Goal: Book appointment/travel/reservation

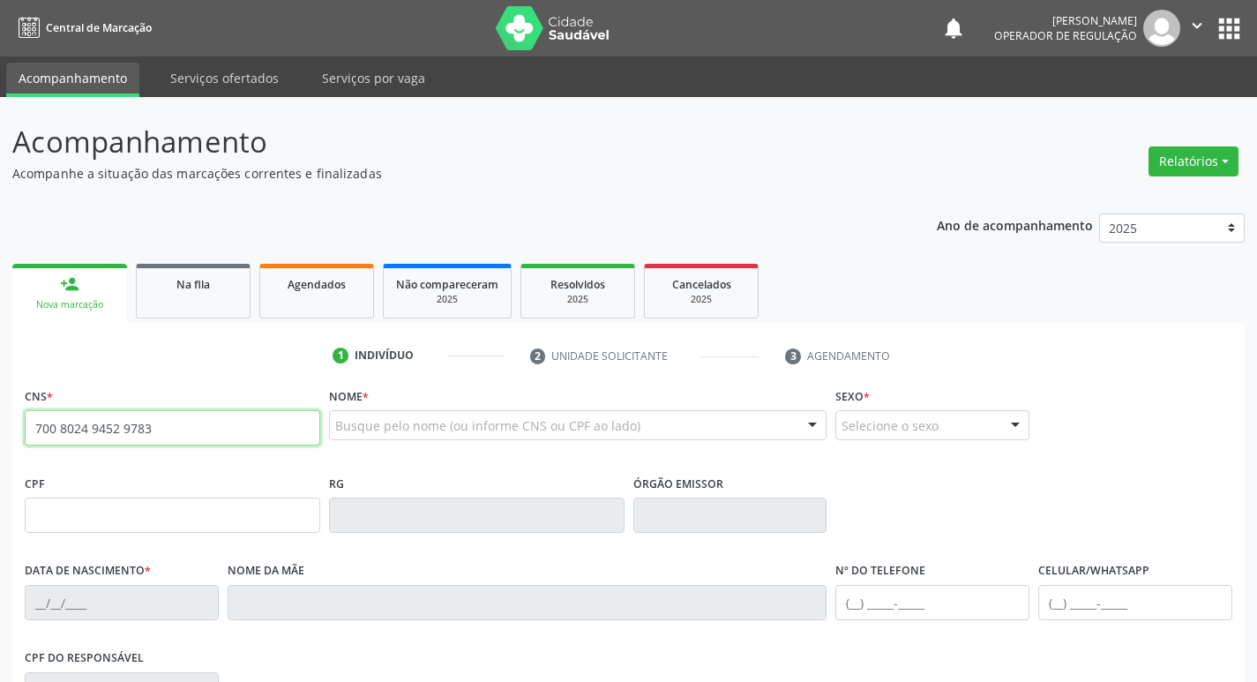
type input "700 8024 9452 9783"
type input "441.741.364-91"
type input "[DATE]"
type input "[PERSON_NAME]"
type input "[PHONE_NUMBER]"
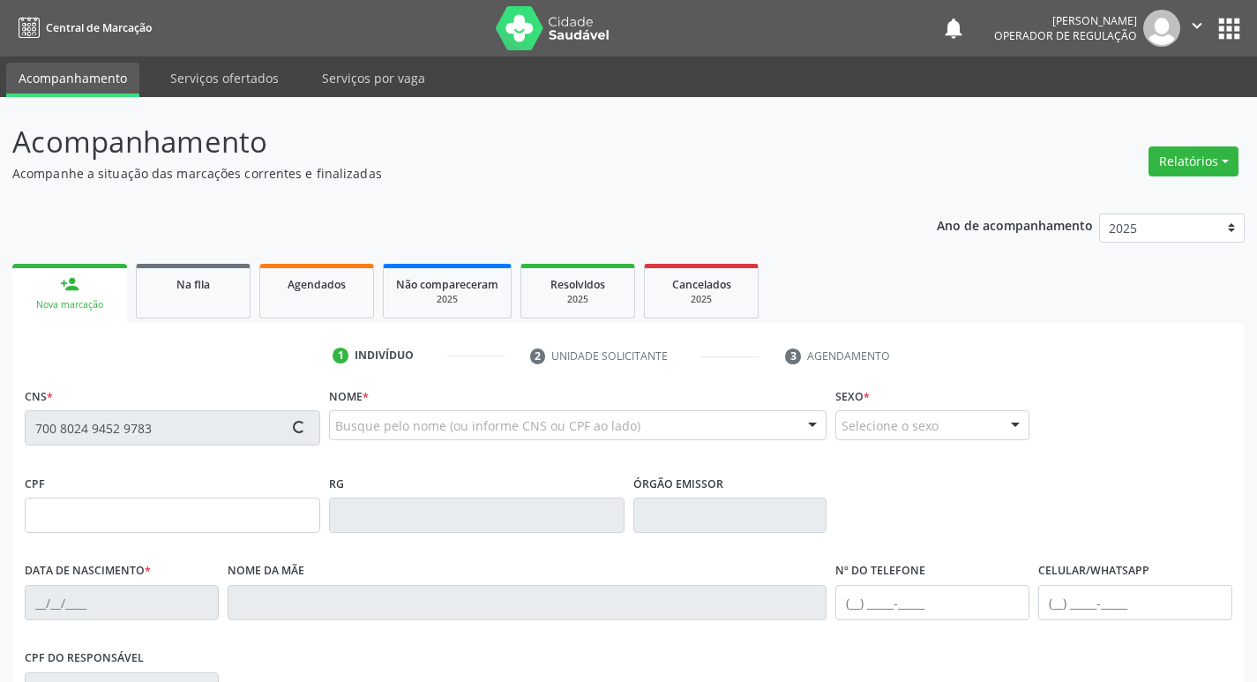
type input "[PHONE_NUMBER]"
type input "050.273.964-90"
type input "590"
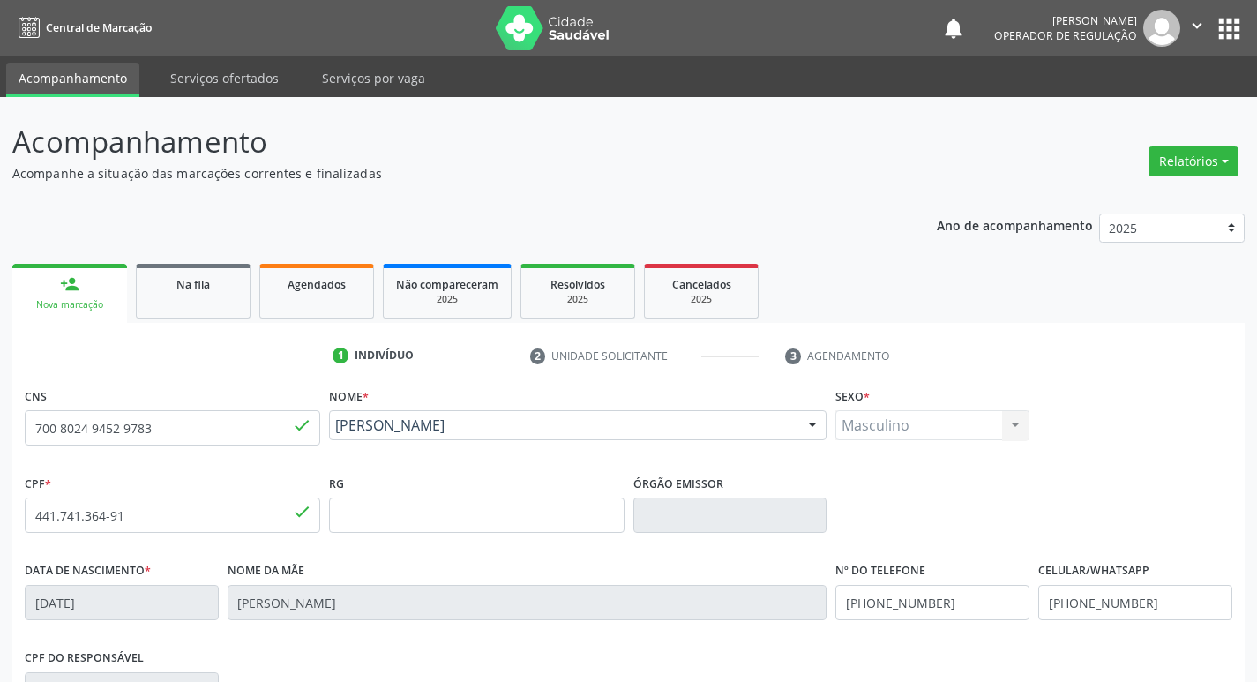
scroll to position [274, 0]
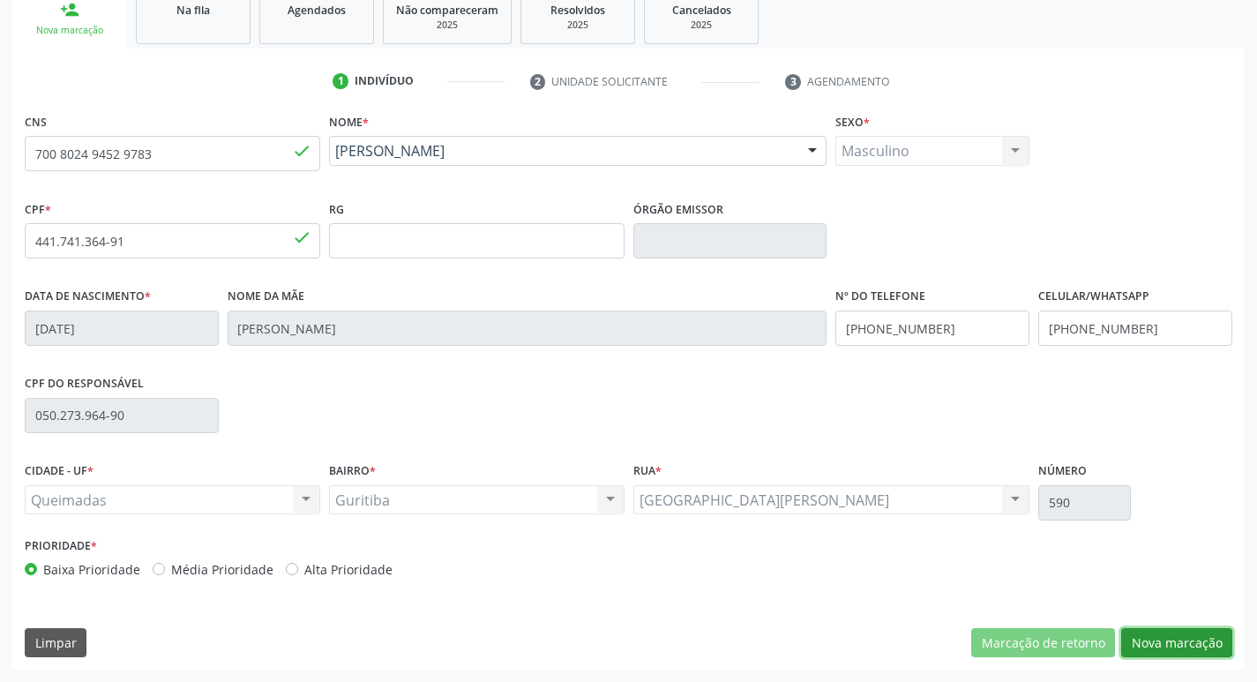
click at [1173, 629] on button "Nova marcação" at bounding box center [1176, 643] width 111 height 30
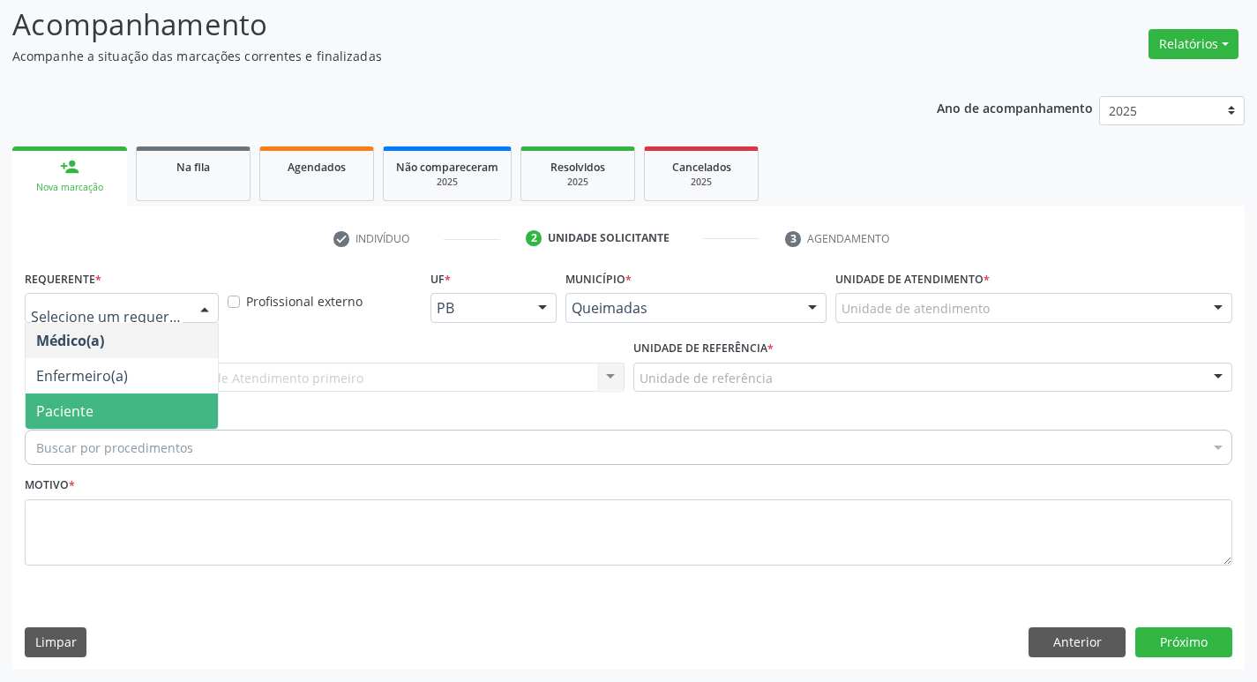
click at [72, 409] on span "Paciente" at bounding box center [64, 410] width 57 height 19
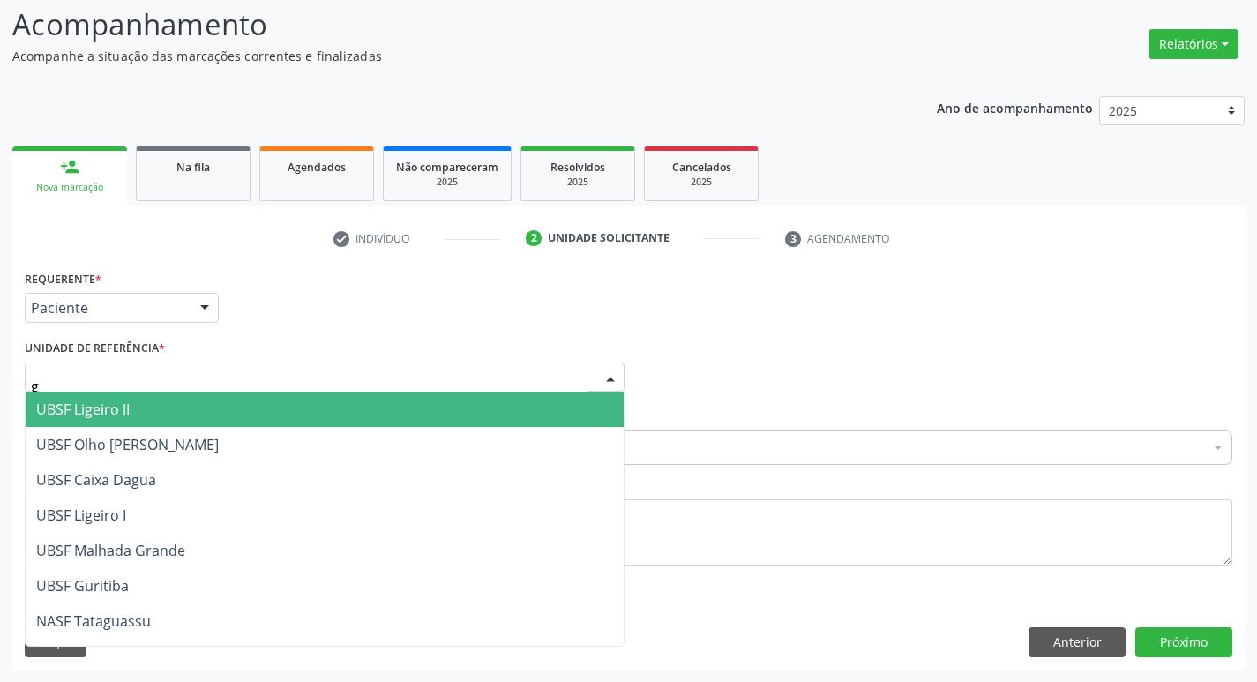
type input "gu"
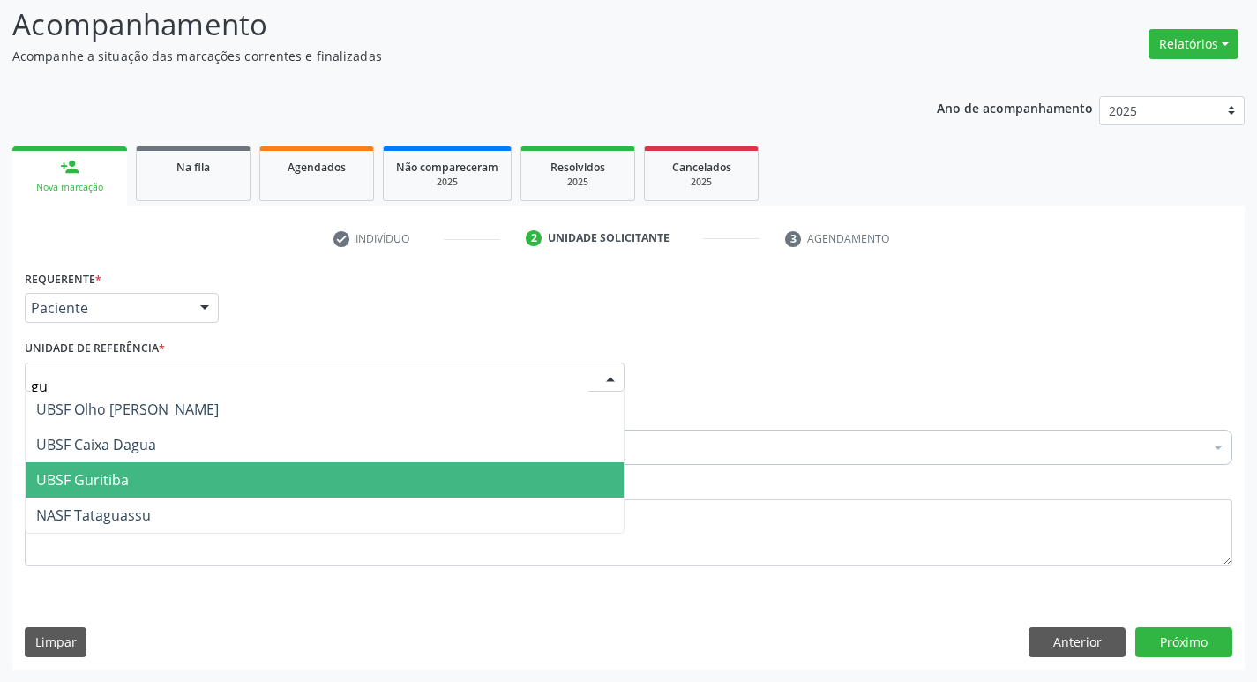
click at [113, 489] on span "UBSF Guritiba" at bounding box center [82, 479] width 93 height 19
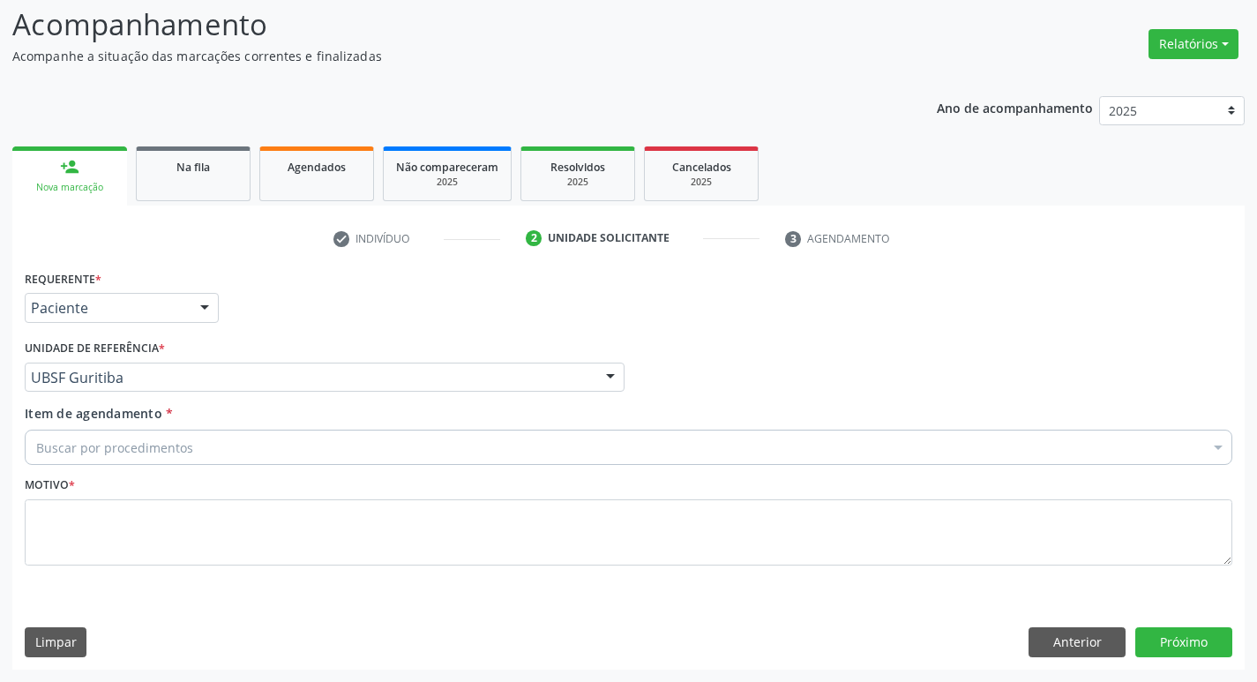
click at [100, 435] on div "Buscar por procedimentos" at bounding box center [628, 446] width 1207 height 35
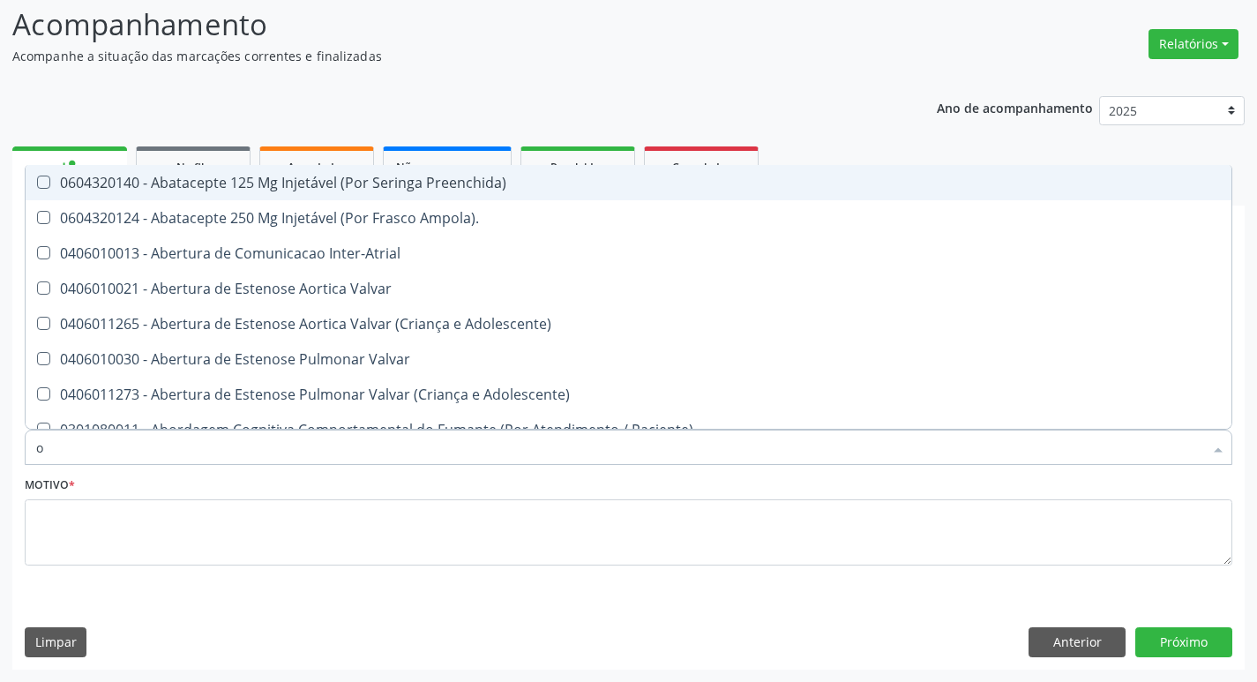
type input "ORTOPEDISTA"
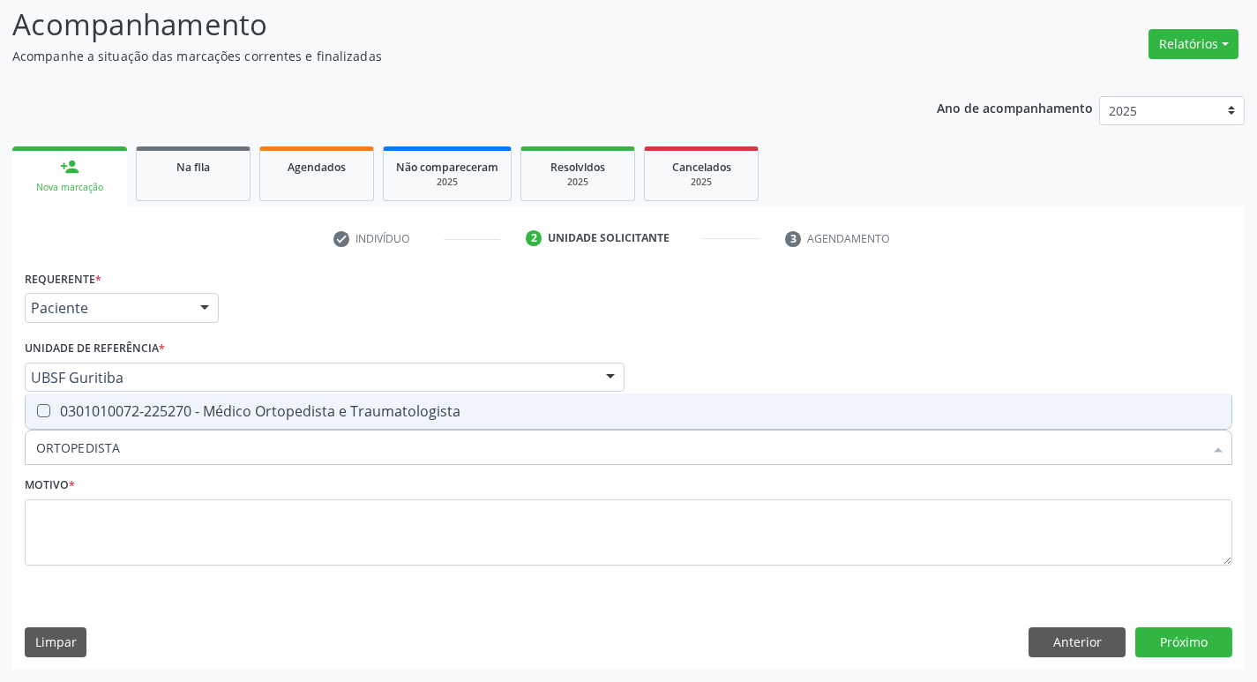
click at [148, 422] on span "0301010072-225270 - Médico Ortopedista e Traumatologista" at bounding box center [629, 410] width 1206 height 35
checkbox Traumatologista "true"
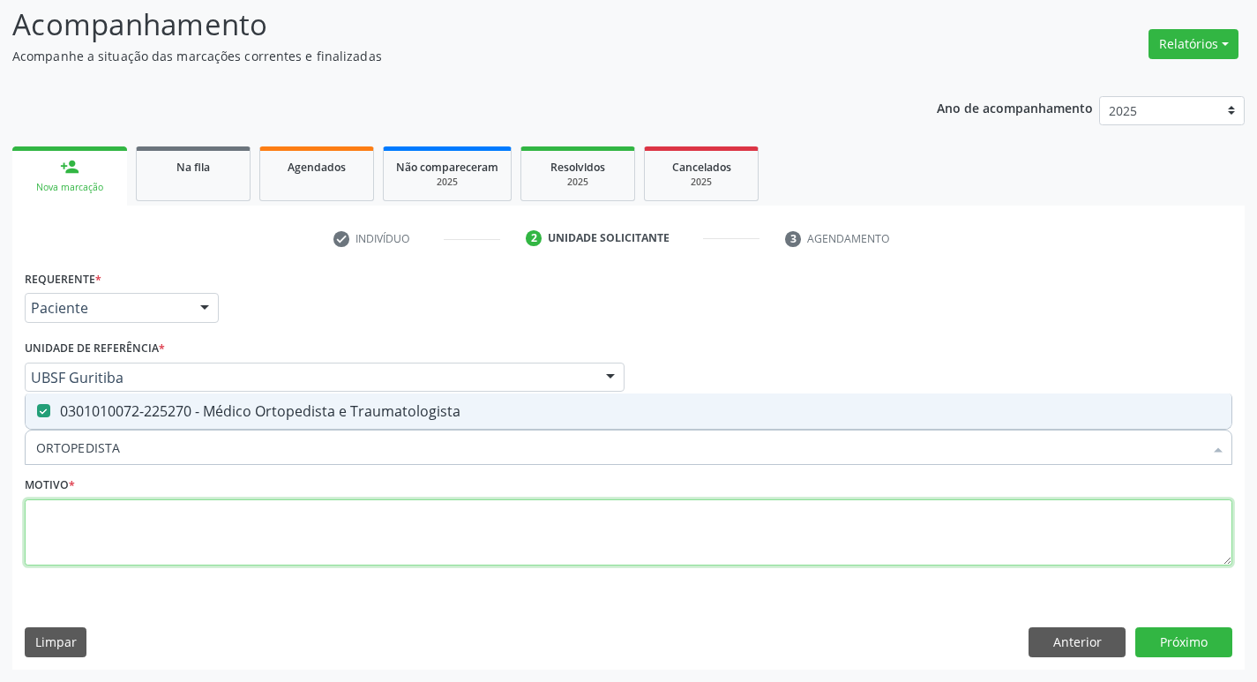
click at [167, 545] on textarea at bounding box center [628, 532] width 1207 height 67
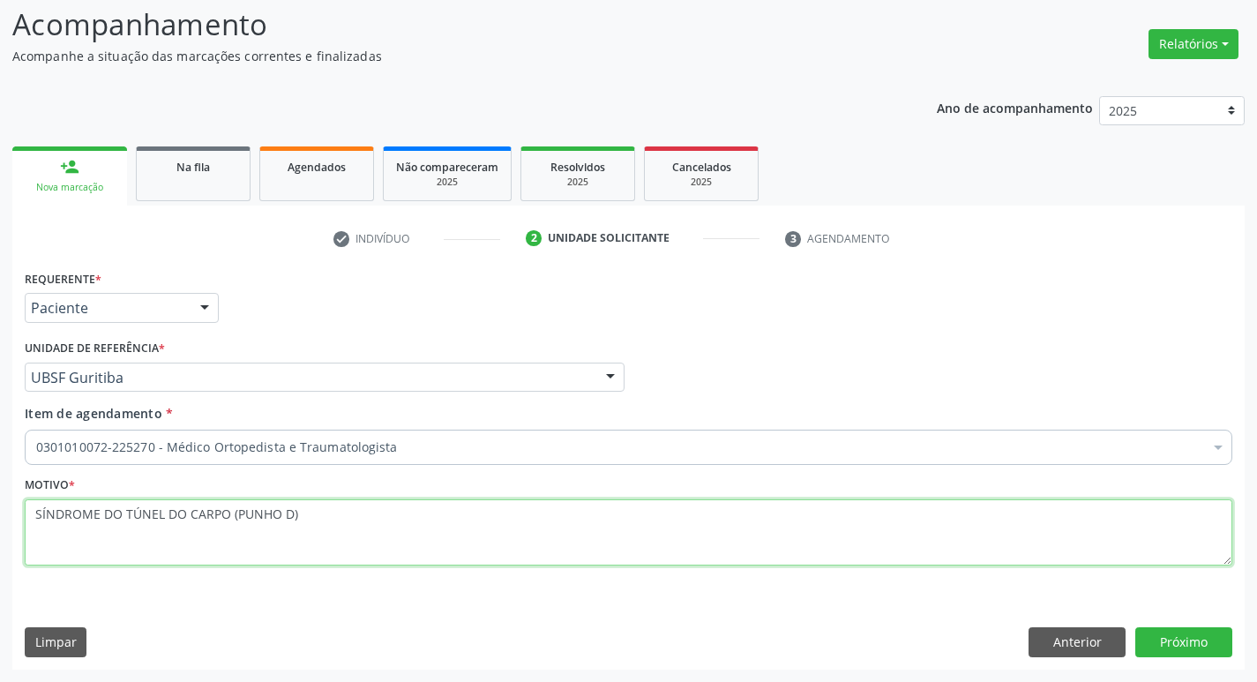
click at [217, 519] on textarea "SÍNDROME DO TÚNEL DO CARPO (PUNHO D)" at bounding box center [628, 532] width 1207 height 67
type textarea "SÍNDROME DO TÚNEL DO CARPO (PUNHO D)"
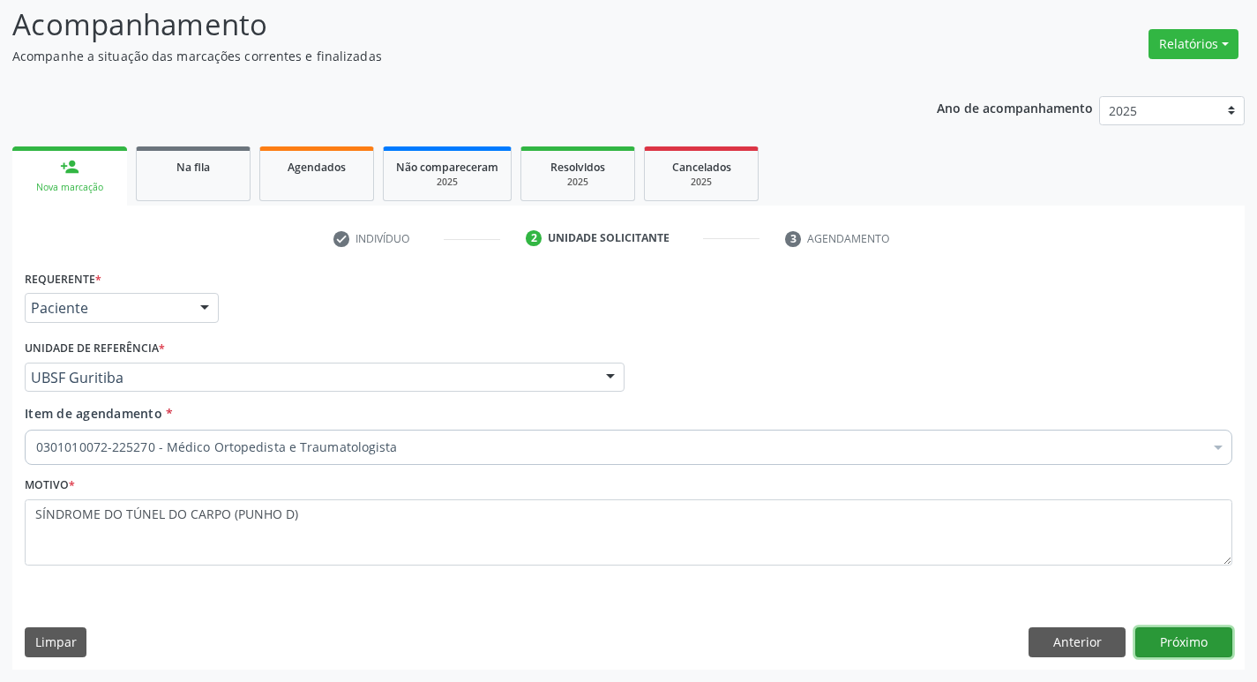
click at [1209, 651] on button "Próximo" at bounding box center [1183, 642] width 97 height 30
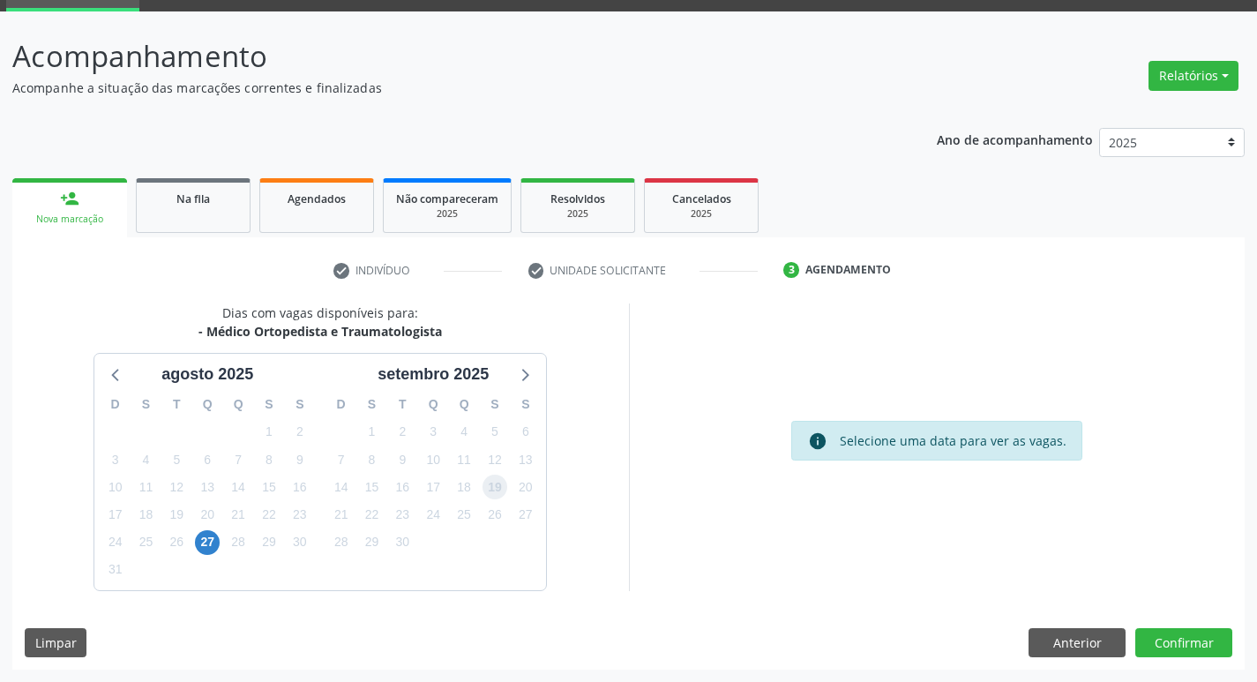
click at [496, 482] on span "19" at bounding box center [494, 486] width 25 height 25
click at [1185, 652] on button "Confirmar" at bounding box center [1183, 643] width 97 height 30
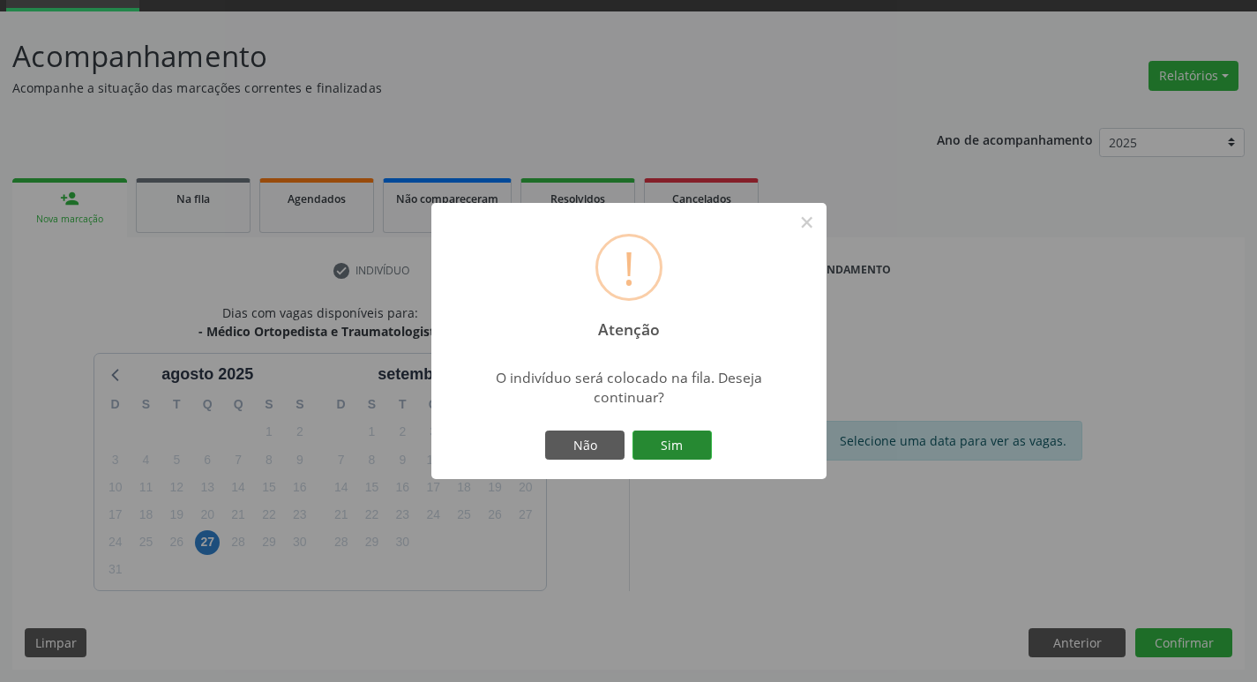
click at [709, 448] on button "Sim" at bounding box center [671, 445] width 79 height 30
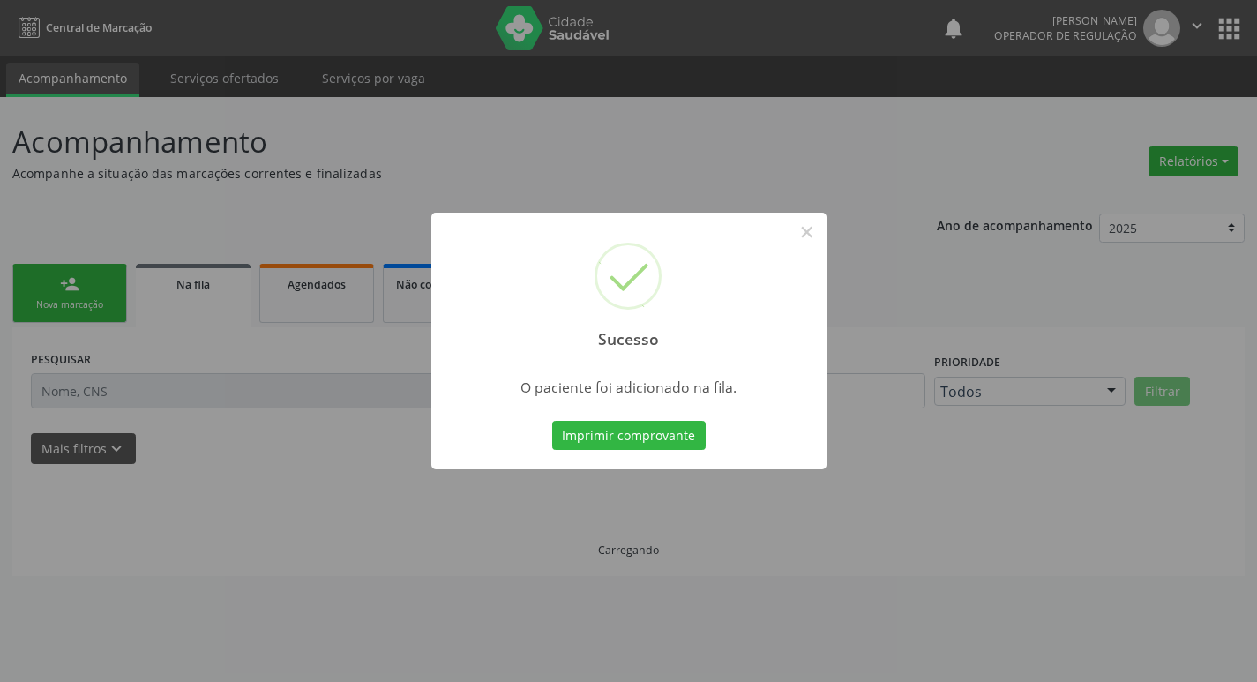
scroll to position [0, 0]
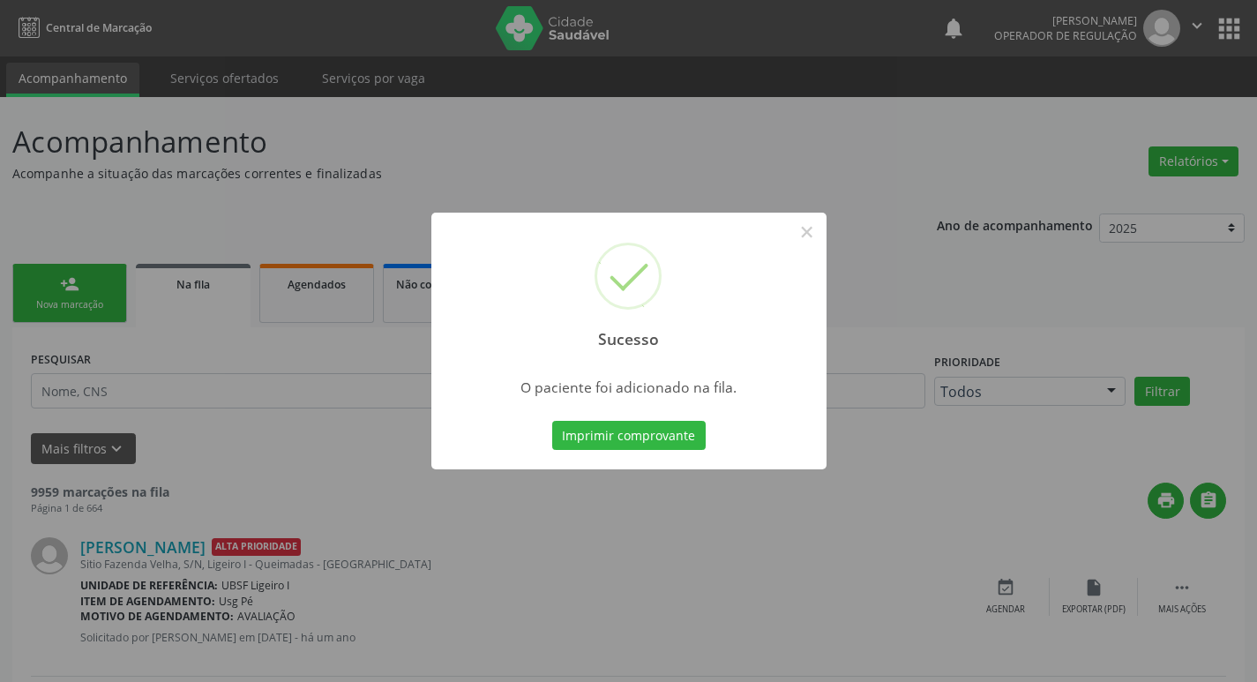
click at [793, 119] on div "Sucesso × O paciente foi adicionado na fila. Imprimir comprovante Cancel" at bounding box center [628, 341] width 1257 height 682
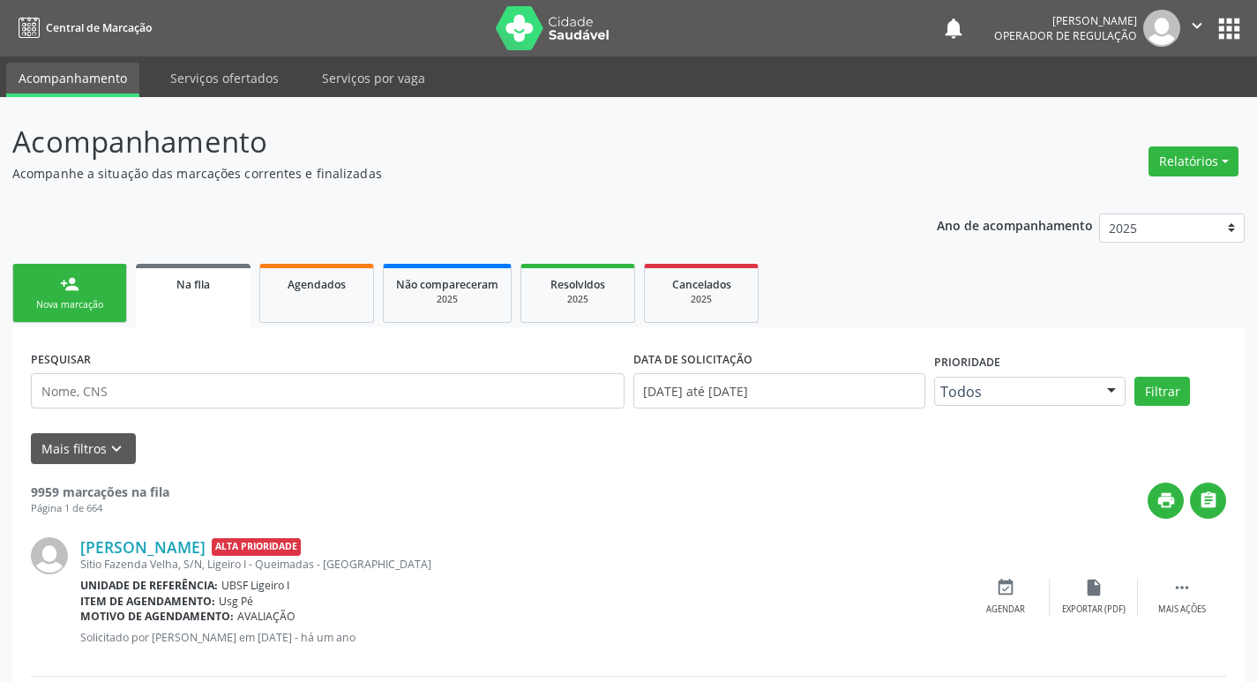
click at [1222, 23] on button "apps" at bounding box center [1228, 28] width 31 height 31
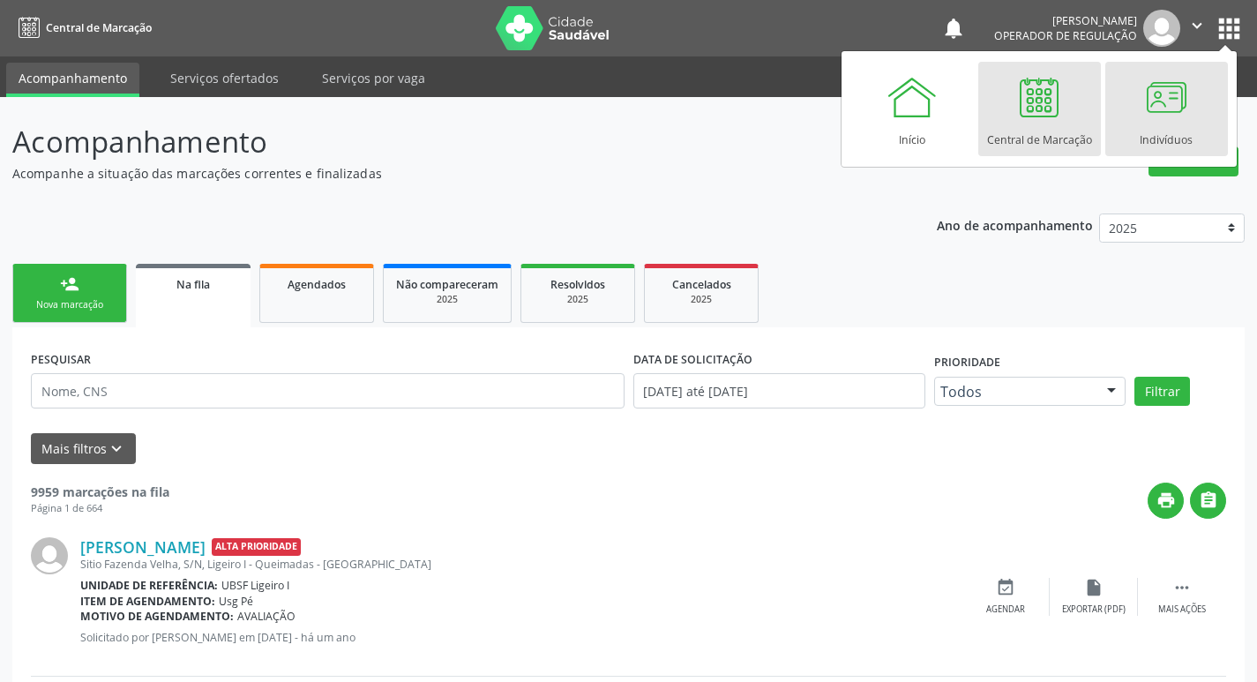
click at [1184, 91] on div at bounding box center [1165, 97] width 53 height 53
